Goal: Transaction & Acquisition: Purchase product/service

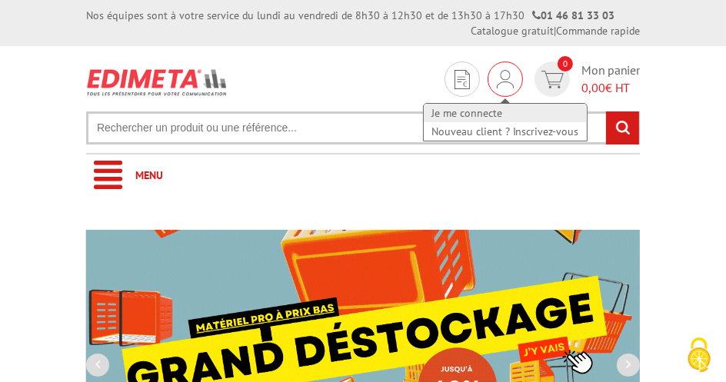
click at [494, 111] on link "Je me connecte" at bounding box center [505, 113] width 163 height 18
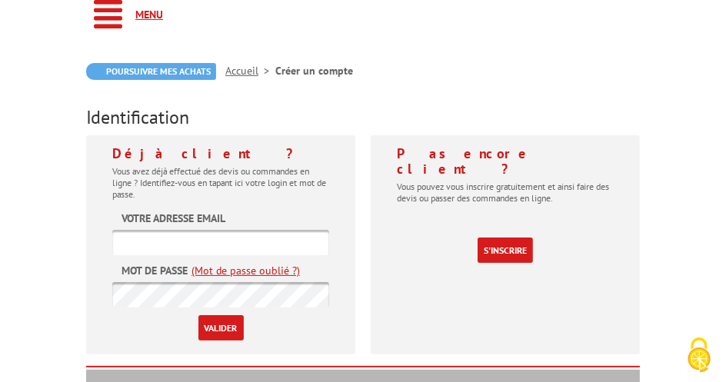
scroll to position [179, 0]
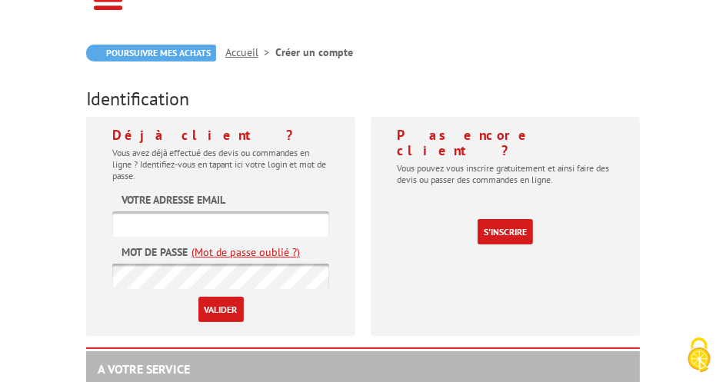
click at [249, 226] on input "text" at bounding box center [220, 223] width 217 height 25
type input "p.schroeter@7-a-voir.com"
click at [229, 309] on input "Valider" at bounding box center [220, 309] width 45 height 25
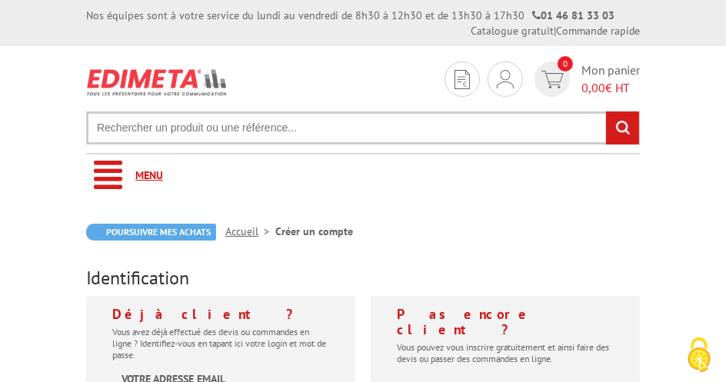
click at [149, 175] on span "Menu" at bounding box center [149, 175] width 28 height 14
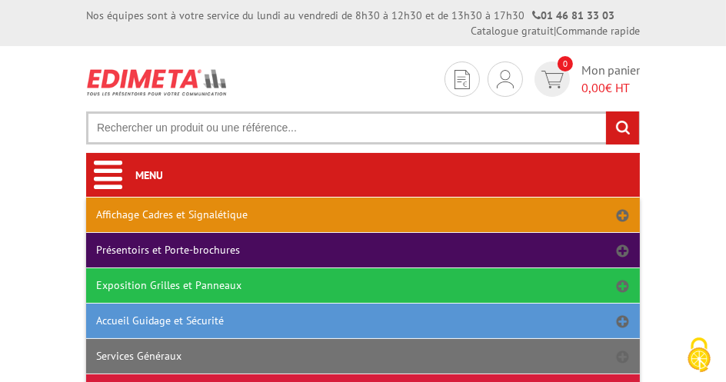
click at [163, 214] on link "Affichage Cadres et Signalétique" at bounding box center [363, 215] width 554 height 35
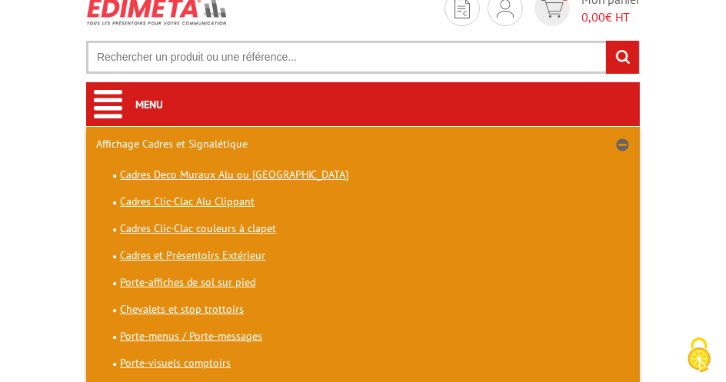
scroll to position [78, 0]
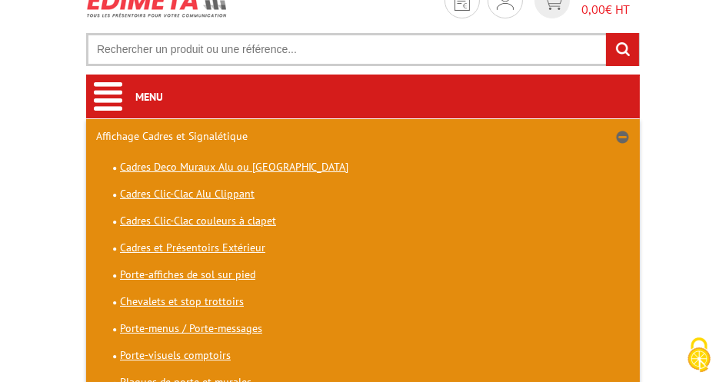
click at [177, 193] on span "Cadres Clic-Clac Alu Clippant" at bounding box center [187, 194] width 135 height 14
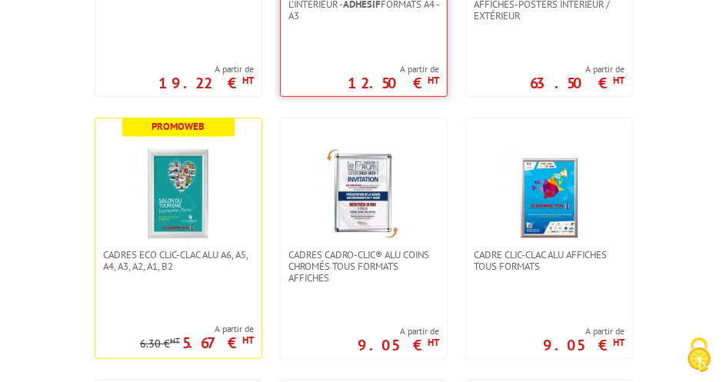
scroll to position [578, 0]
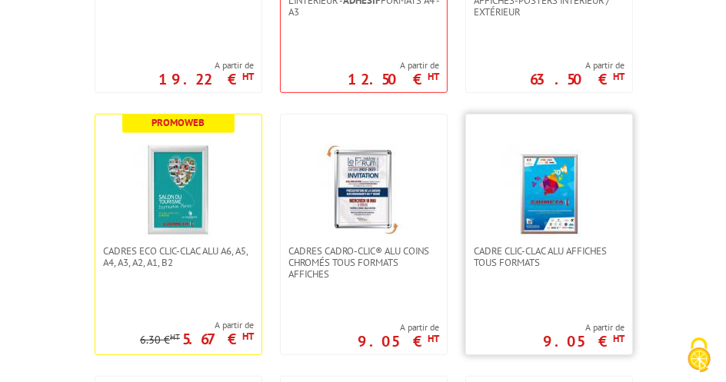
click at [534, 170] on img at bounding box center [549, 192] width 108 height 108
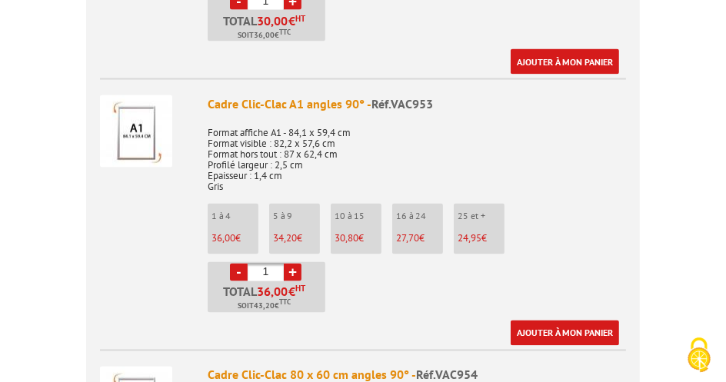
scroll to position [2223, 0]
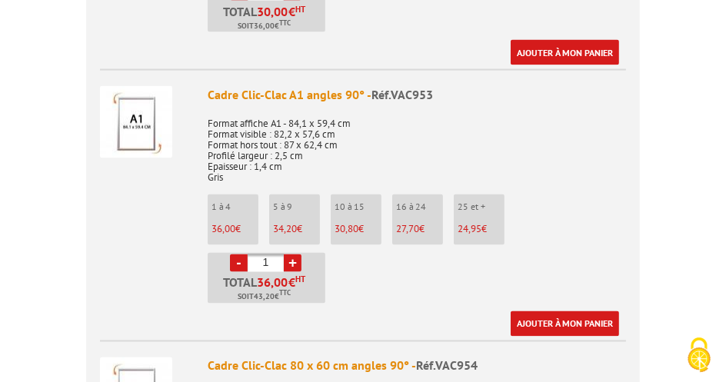
click at [290, 254] on link "+" at bounding box center [293, 263] width 18 height 18
type input "2"
click at [558, 311] on link "Ajouter à mon panier" at bounding box center [564, 323] width 108 height 25
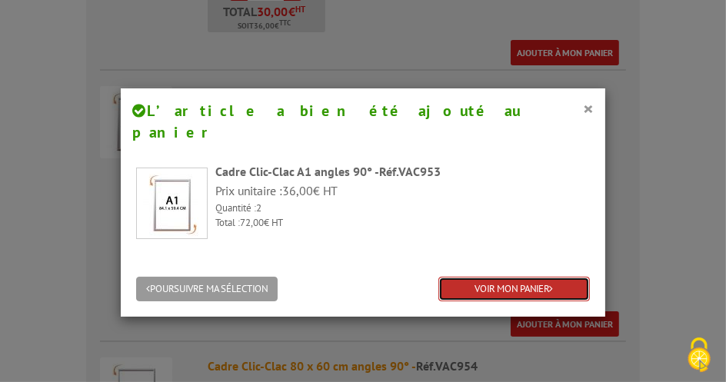
click at [513, 277] on link "VOIR MON PANIER" at bounding box center [513, 289] width 151 height 25
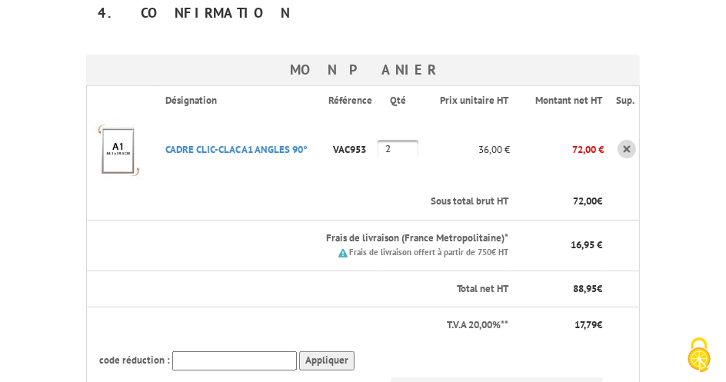
scroll to position [337, 0]
